Goal: Task Accomplishment & Management: Manage account settings

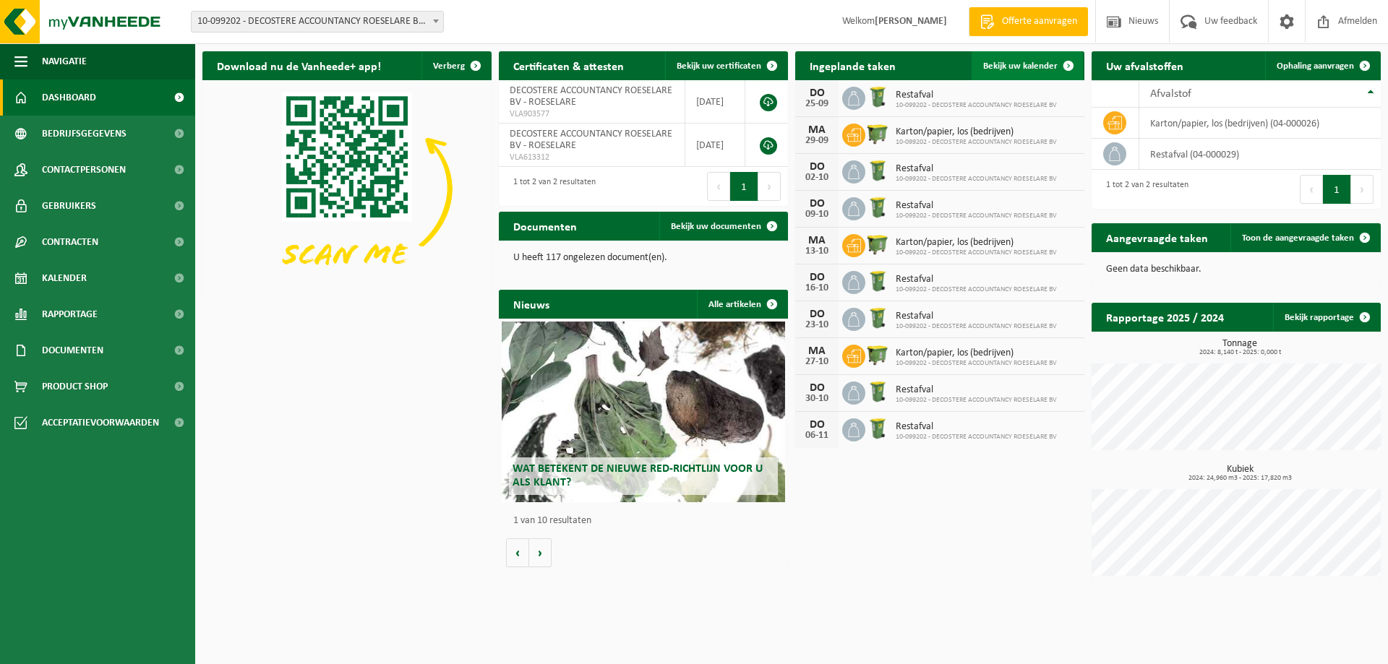
click at [1006, 66] on span "Bekijk uw kalender" at bounding box center [1020, 65] width 74 height 9
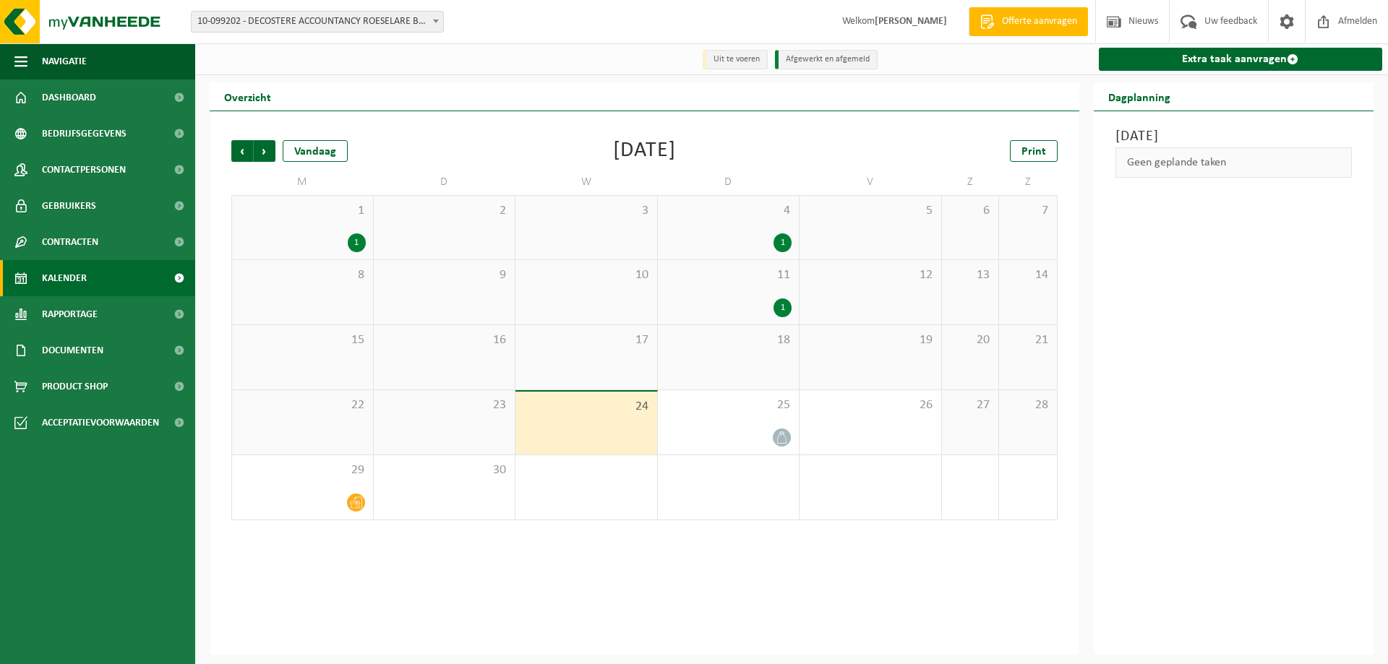
click at [784, 241] on div "1" at bounding box center [783, 243] width 18 height 19
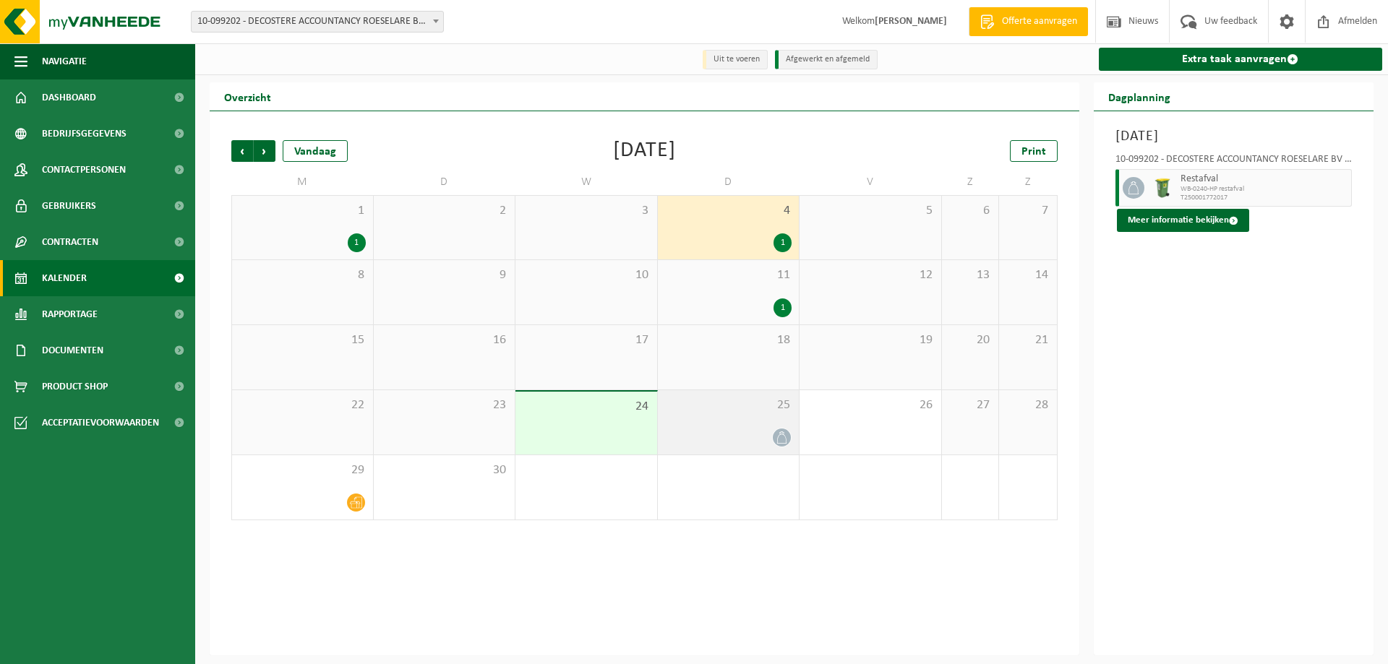
click at [778, 438] on icon at bounding box center [782, 438] width 12 height 12
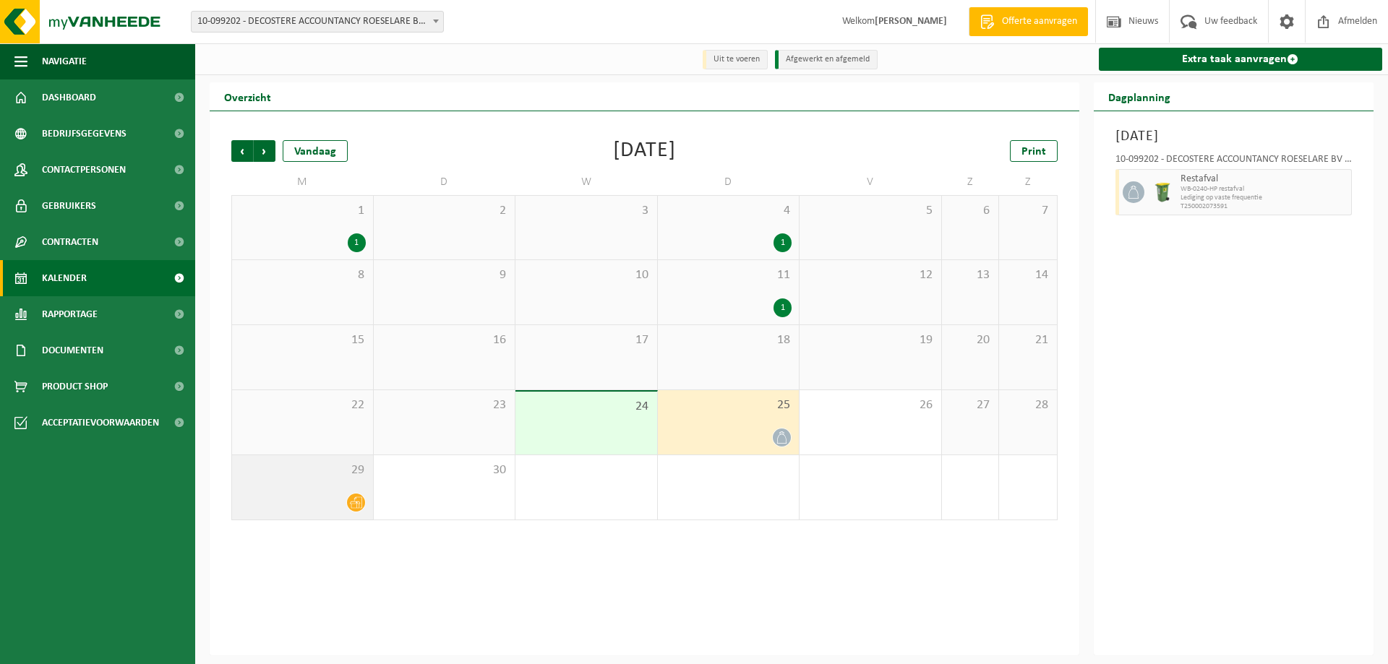
click at [356, 499] on icon at bounding box center [356, 503] width 12 height 12
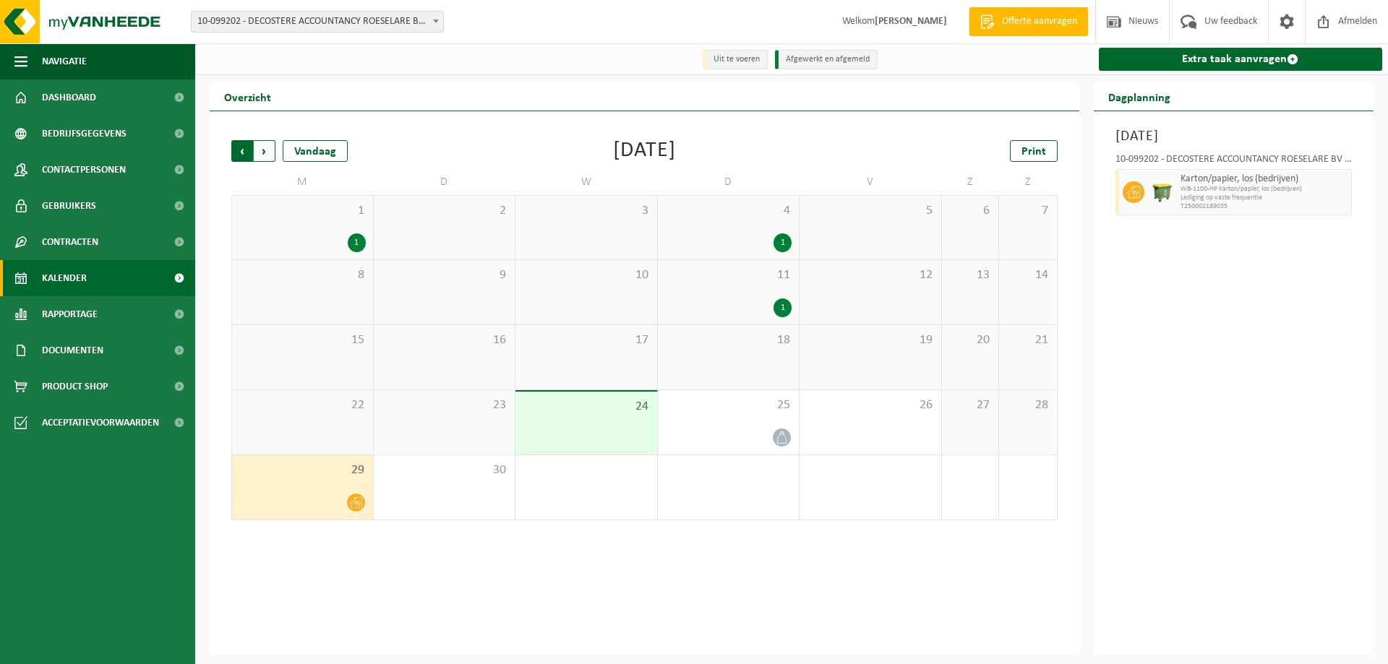
click at [262, 148] on span "Volgende" at bounding box center [265, 151] width 22 height 22
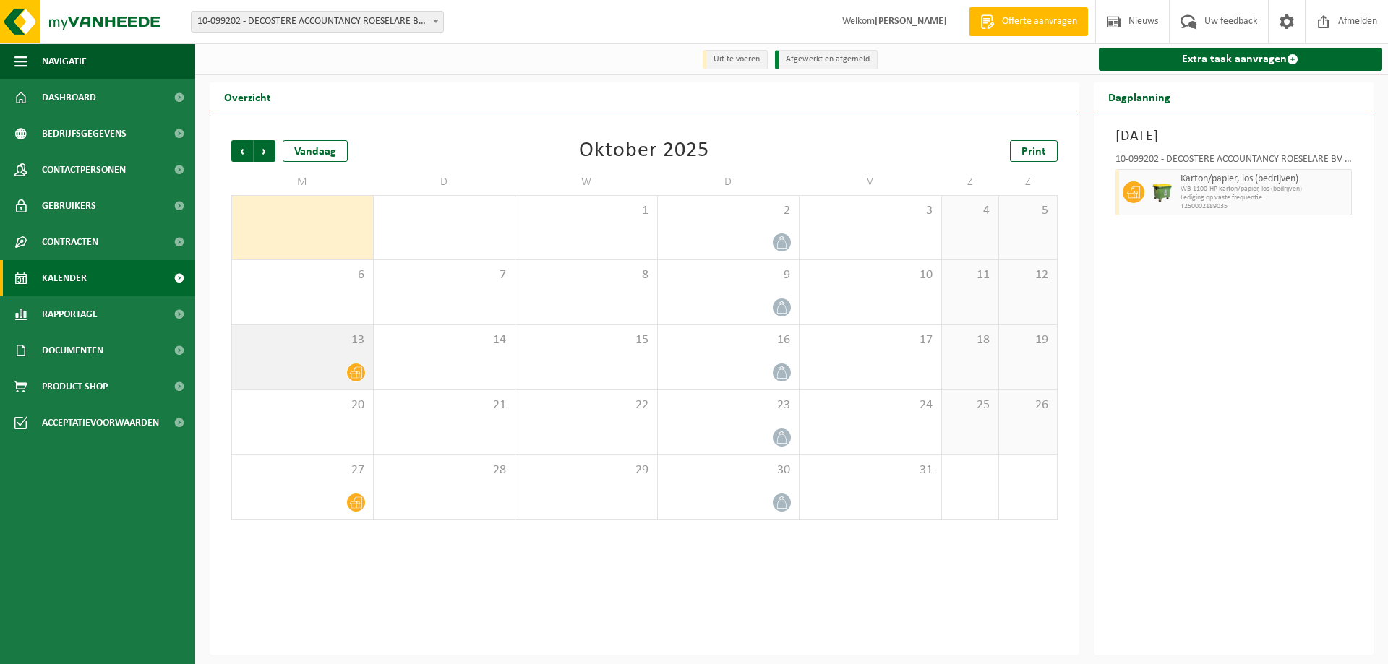
click at [351, 373] on icon at bounding box center [356, 373] width 12 height 12
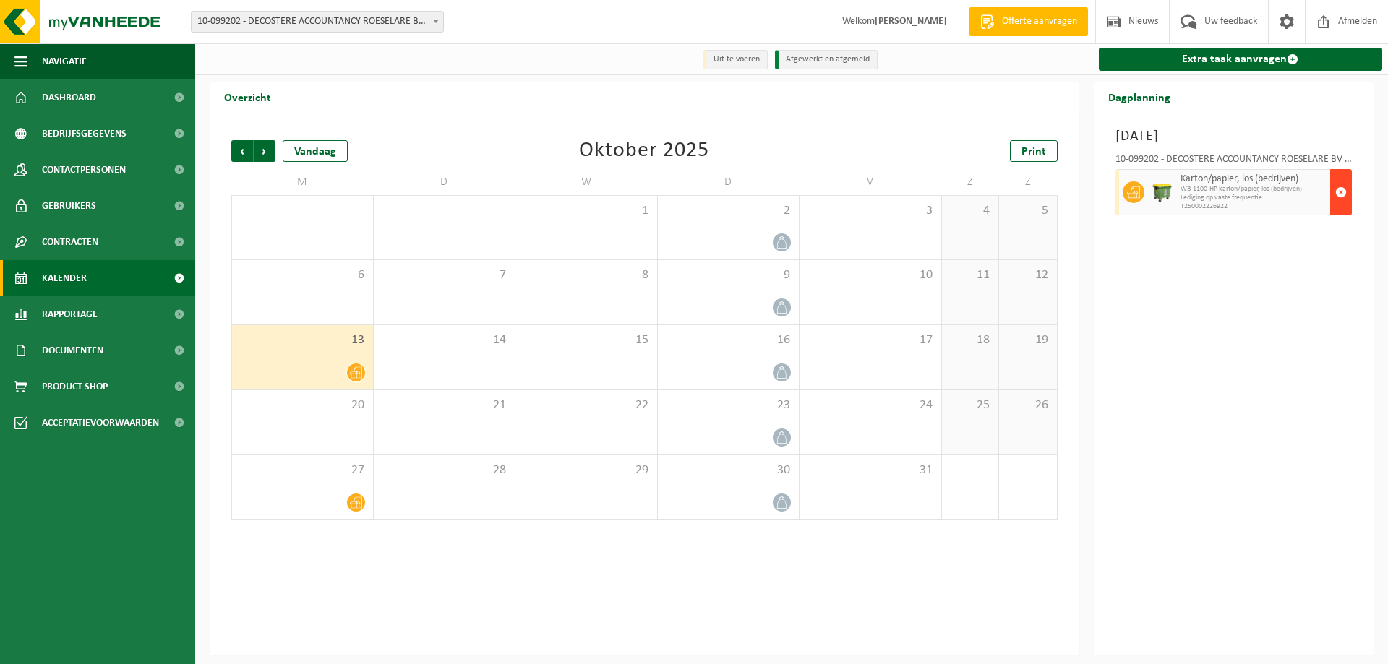
click at [1345, 199] on span "button" at bounding box center [1341, 192] width 12 height 29
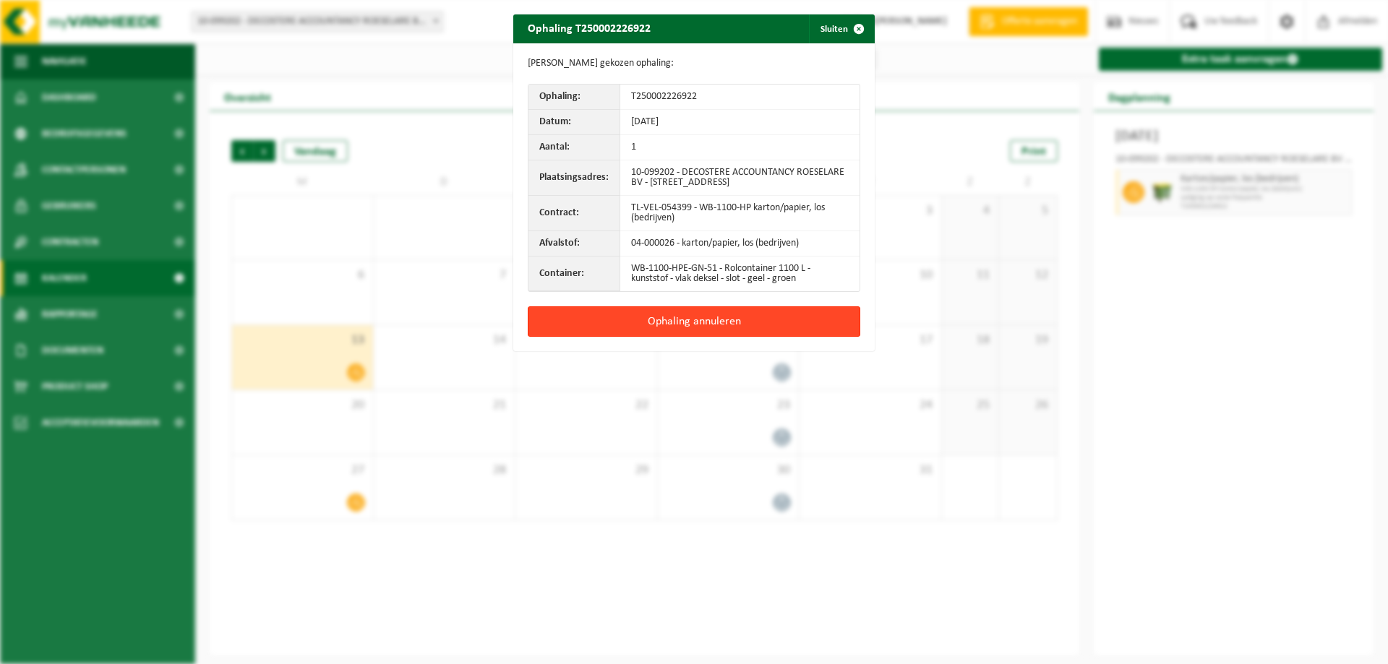
click at [669, 322] on button "Ophaling annuleren" at bounding box center [694, 322] width 333 height 30
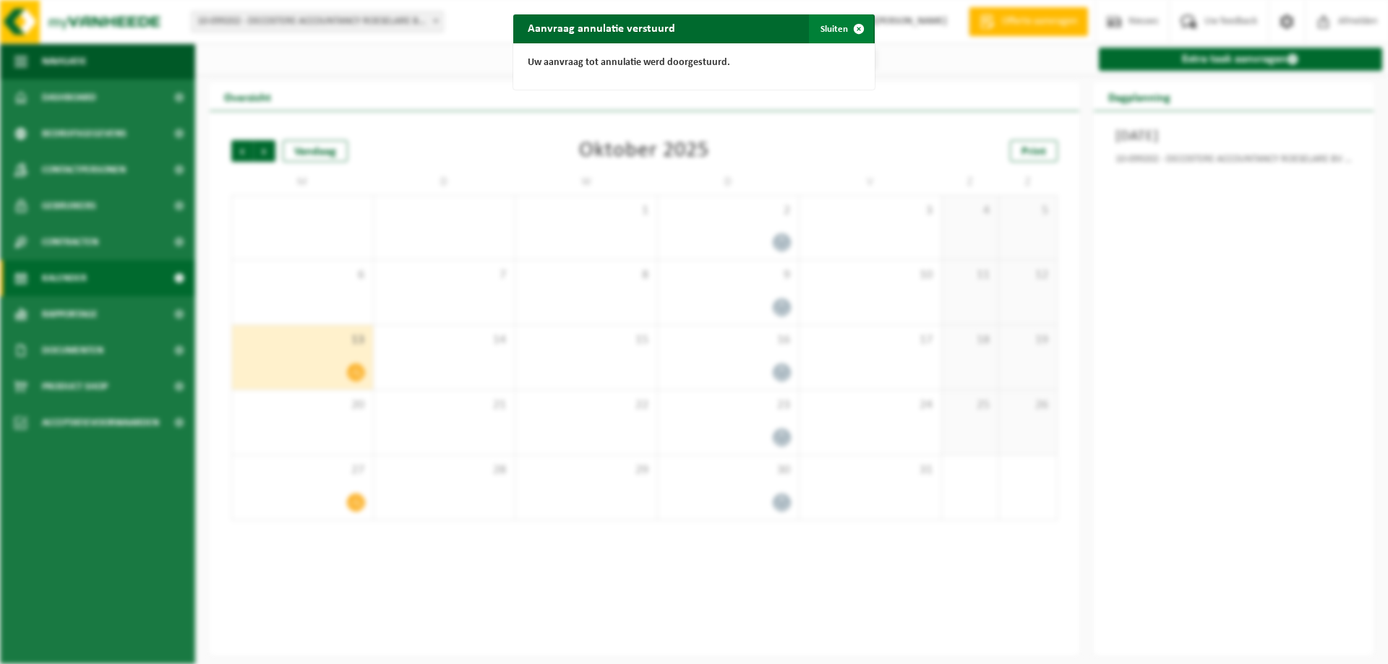
click at [824, 28] on button "Sluiten" at bounding box center [841, 28] width 64 height 29
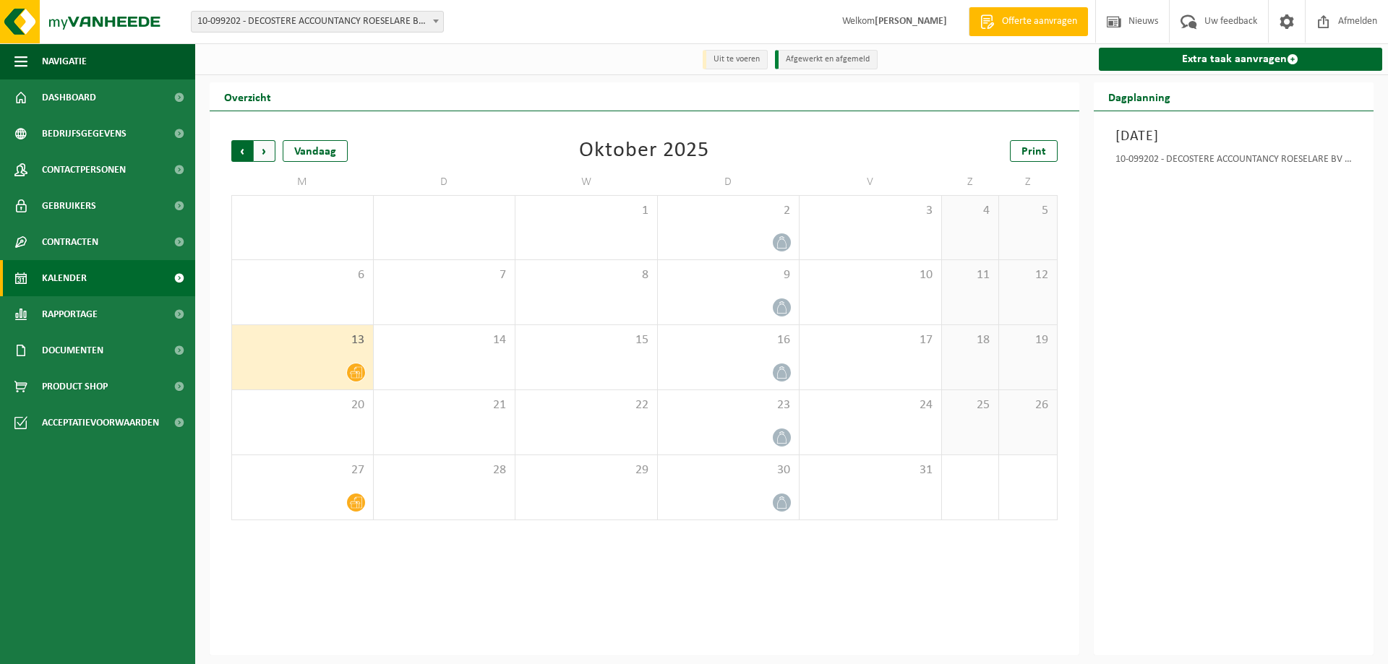
click at [270, 152] on span "Volgende" at bounding box center [265, 151] width 22 height 22
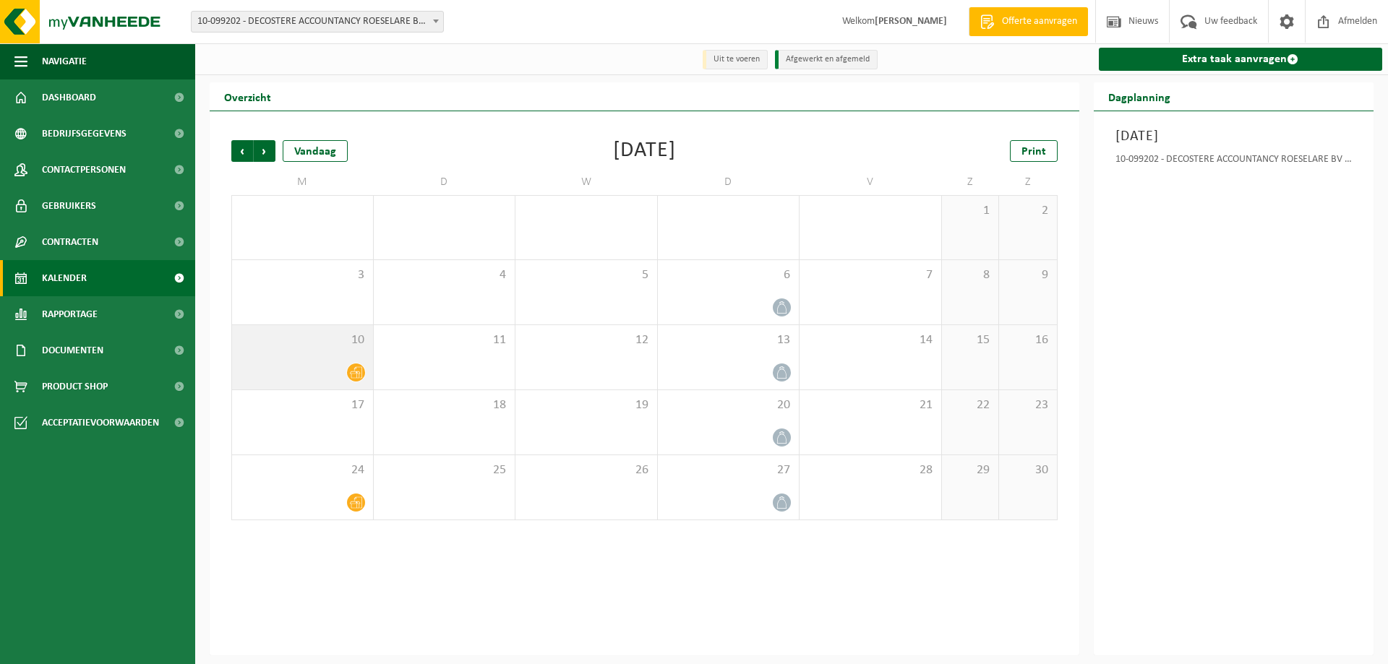
click at [356, 374] on icon at bounding box center [356, 373] width 12 height 12
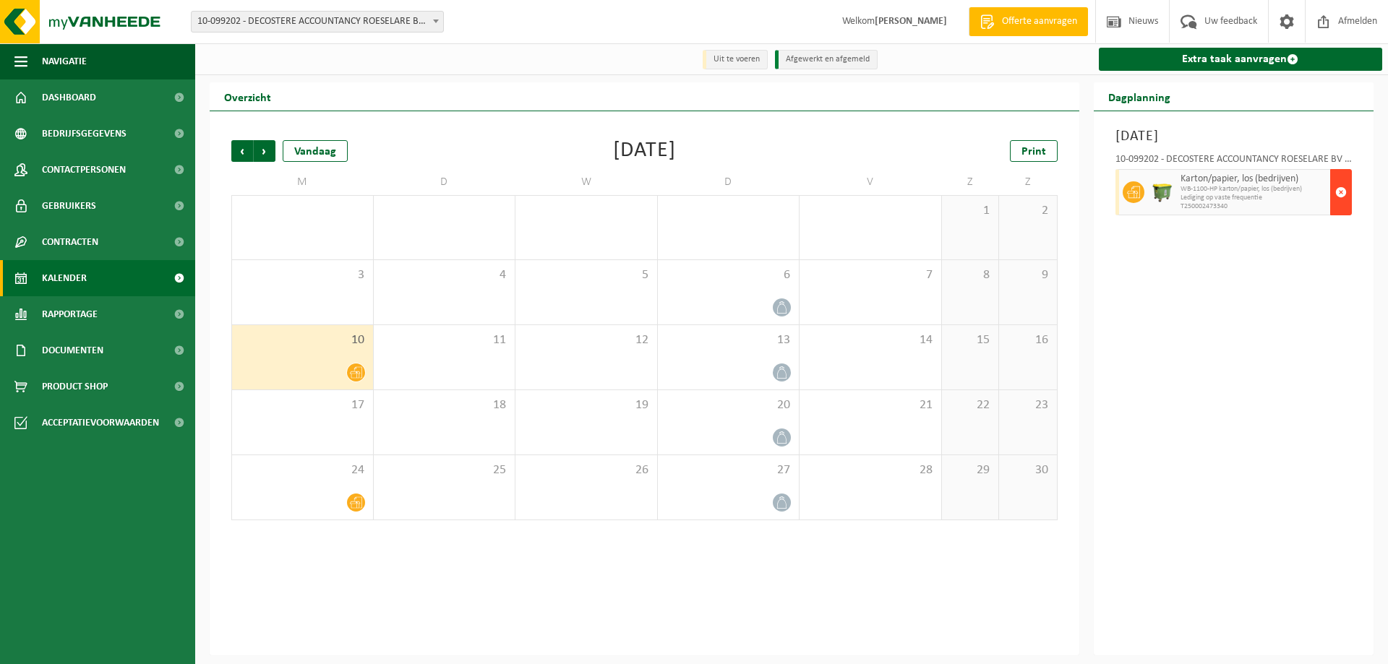
click at [1340, 189] on span "button" at bounding box center [1341, 192] width 12 height 29
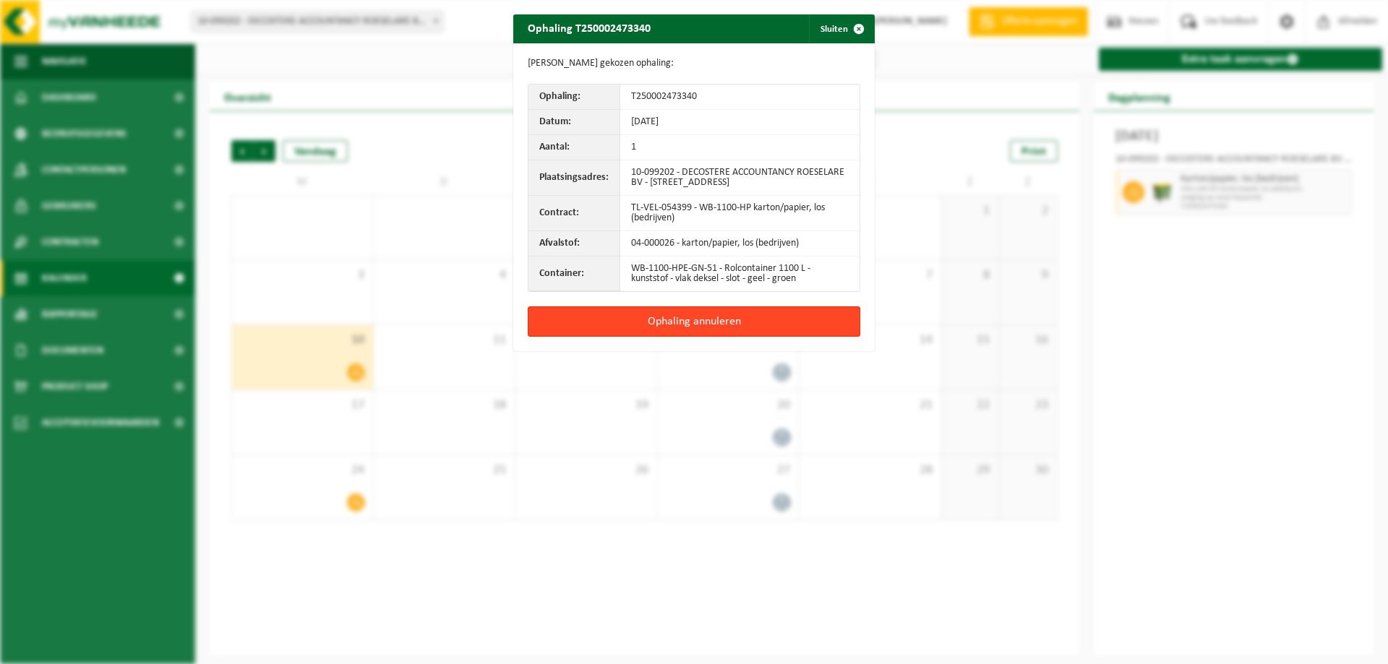
click at [724, 318] on button "Ophaling annuleren" at bounding box center [694, 322] width 333 height 30
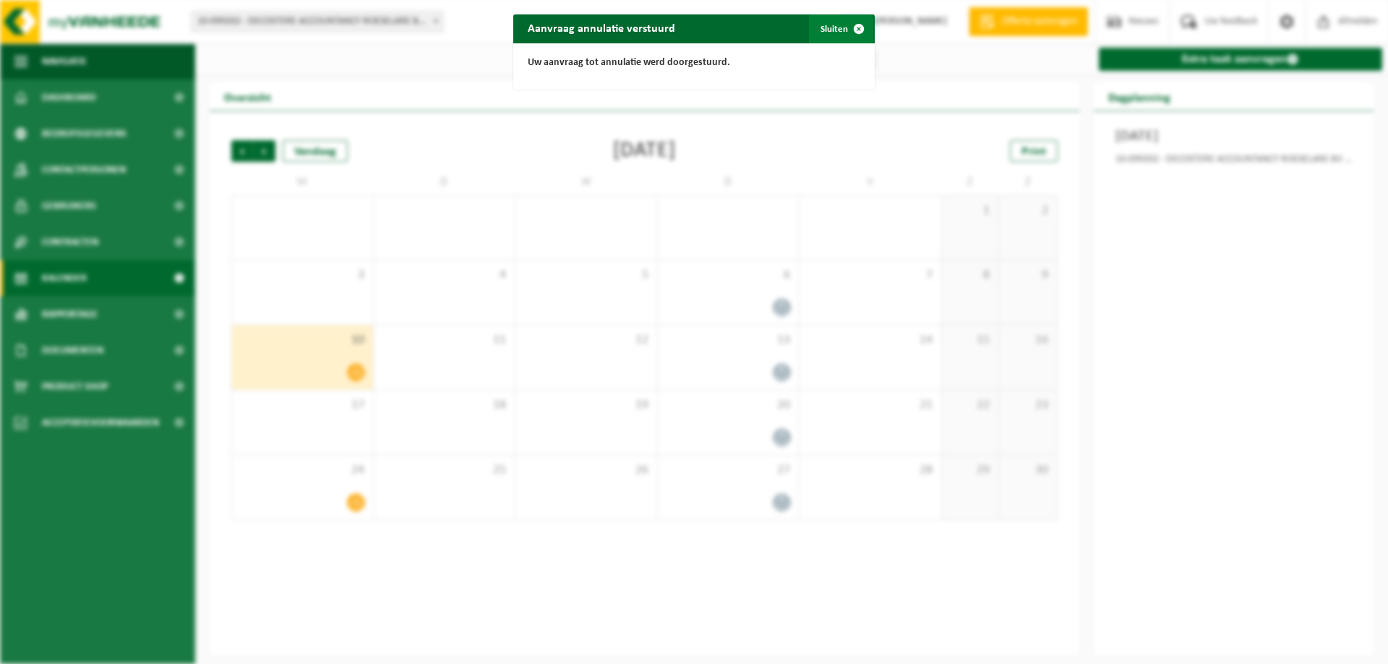
click at [834, 28] on button "Sluiten" at bounding box center [841, 28] width 64 height 29
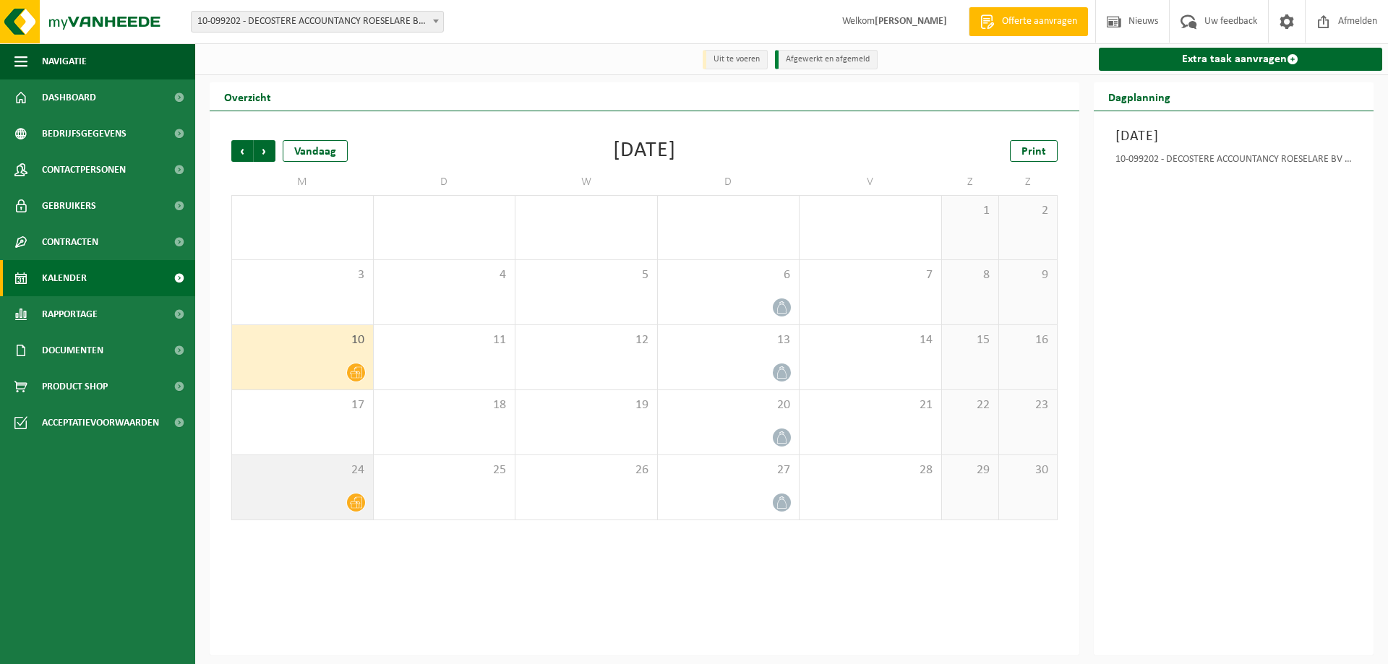
click at [316, 487] on div "24" at bounding box center [302, 487] width 141 height 64
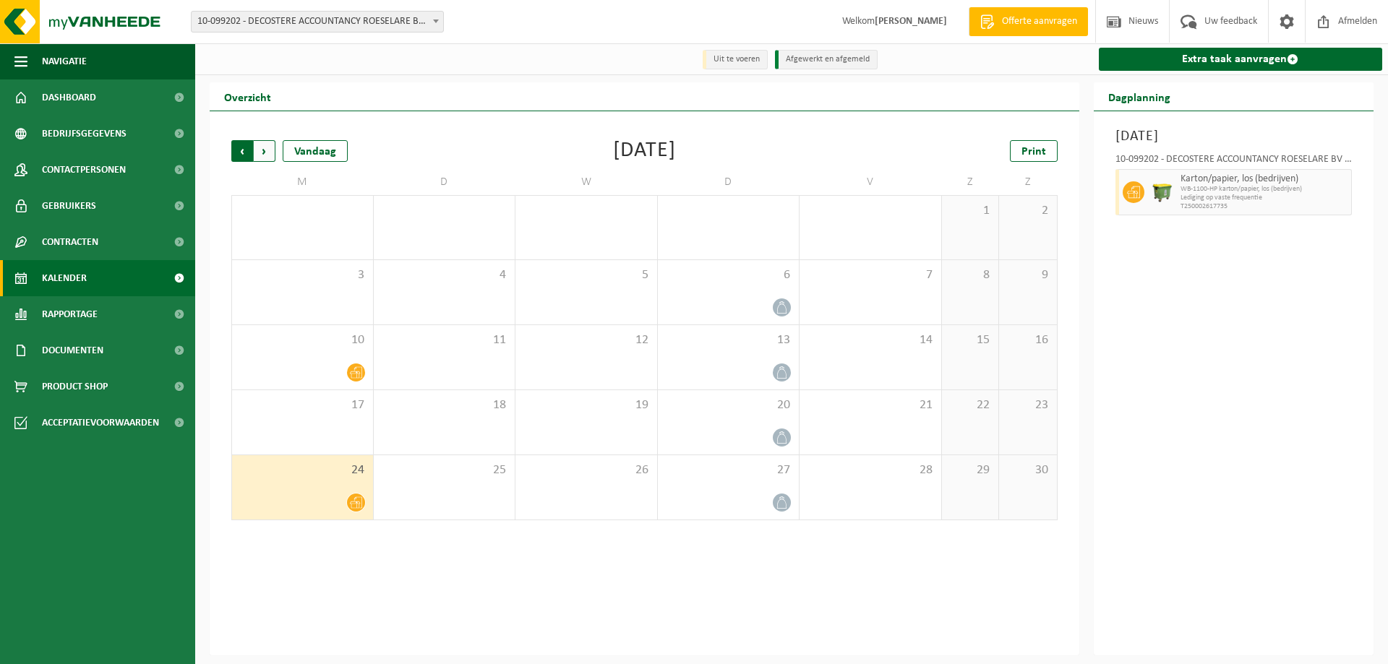
click at [265, 152] on span "Volgende" at bounding box center [265, 151] width 22 height 22
